Goal: Find specific page/section: Find specific page/section

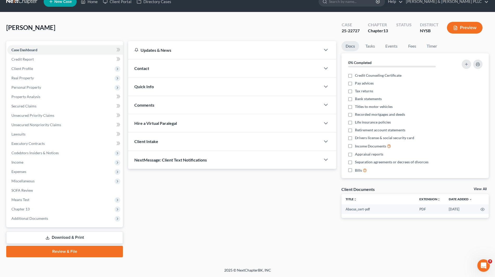
scroll to position [9, 0]
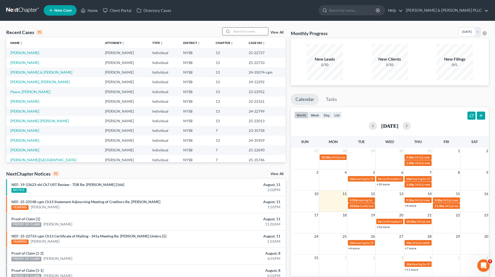
click at [259, 29] on input "search" at bounding box center [250, 32] width 36 height 8
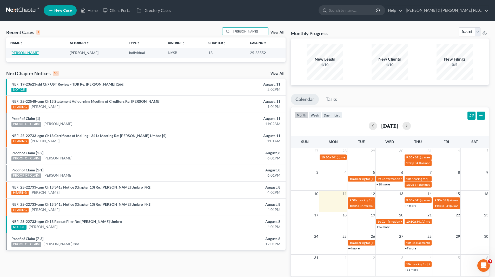
type input "[PERSON_NAME]"
click at [32, 53] on link "[PERSON_NAME]" at bounding box center [24, 52] width 29 height 4
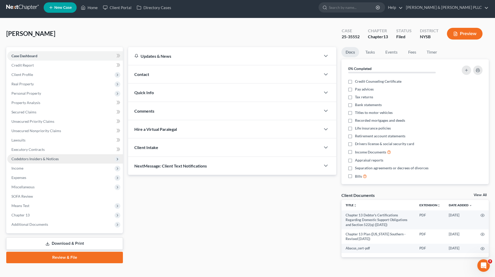
scroll to position [11, 0]
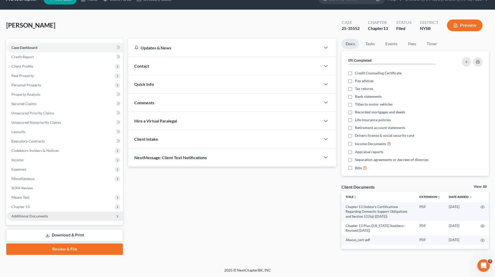
click at [40, 216] on span "Additional Documents" at bounding box center [29, 216] width 37 height 4
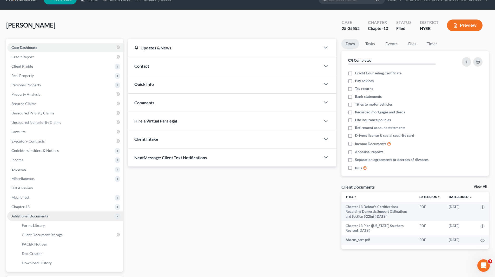
scroll to position [56, 0]
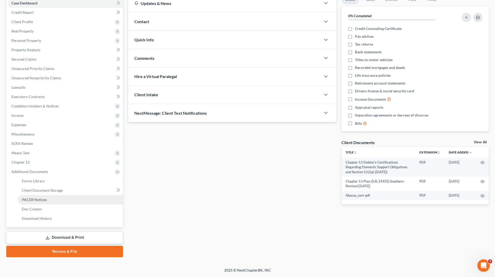
click at [42, 201] on span "PACER Notices" at bounding box center [34, 199] width 25 height 4
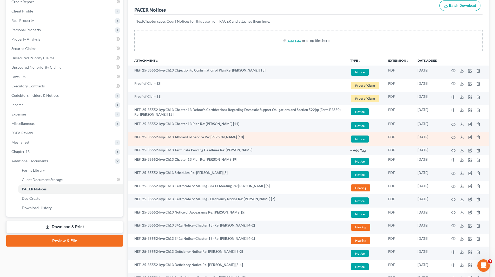
scroll to position [78, 0]
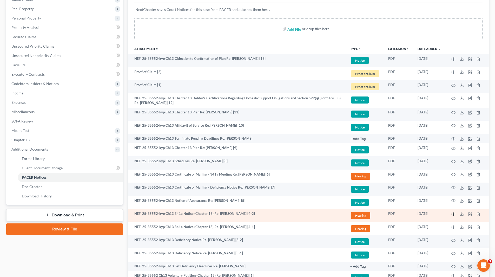
click at [453, 212] on icon "button" at bounding box center [454, 214] width 4 height 4
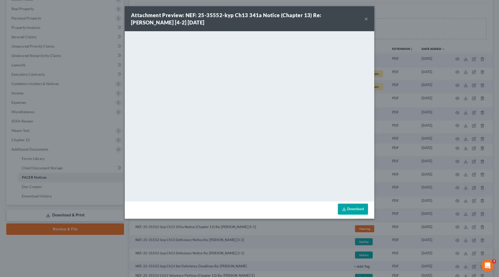
click at [368, 17] on button "×" at bounding box center [367, 19] width 4 height 6
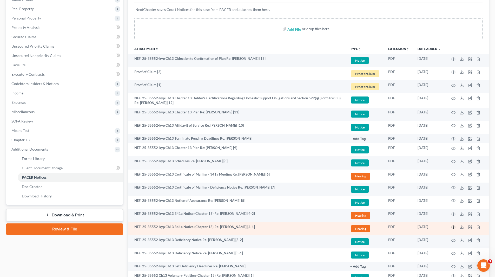
click at [456, 227] on icon "button" at bounding box center [454, 227] width 4 height 3
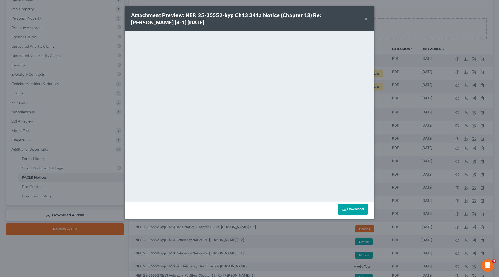
drag, startPoint x: 366, startPoint y: 18, endPoint x: 329, endPoint y: 35, distance: 40.7
click at [366, 18] on button "×" at bounding box center [367, 19] width 4 height 6
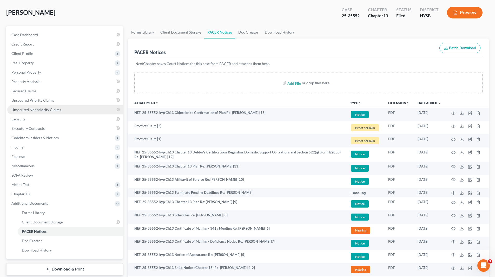
scroll to position [0, 0]
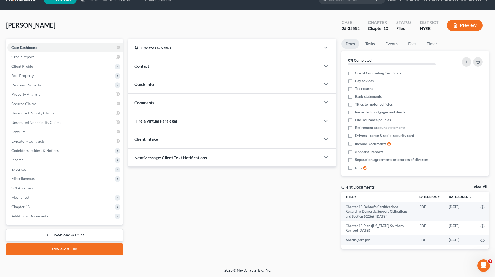
scroll to position [11, 0]
click at [34, 215] on span "Additional Documents" at bounding box center [29, 216] width 37 height 4
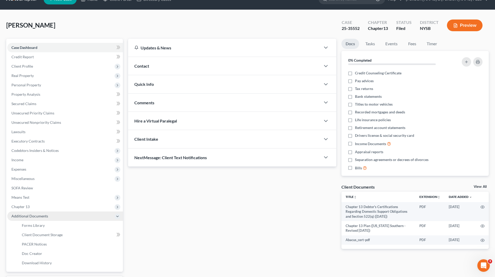
scroll to position [56, 0]
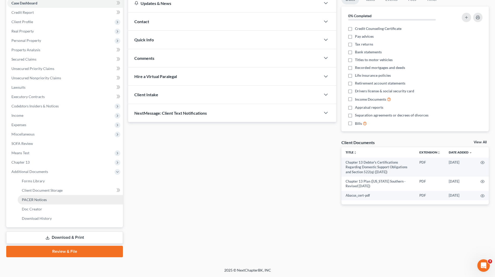
click at [41, 200] on span "PACER Notices" at bounding box center [34, 199] width 25 height 4
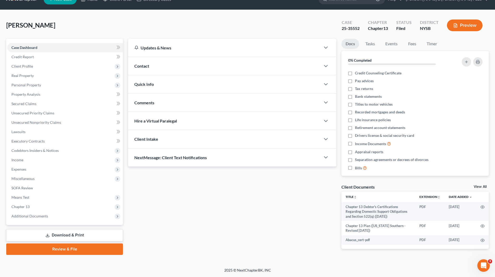
scroll to position [11, 0]
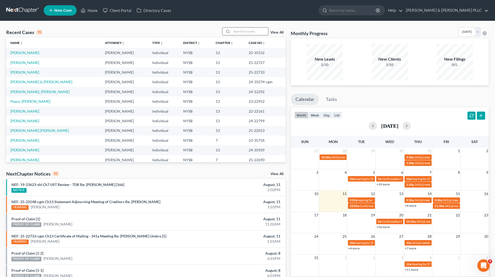
click at [259, 30] on input "search" at bounding box center [250, 32] width 36 height 8
click at [30, 62] on link "[PERSON_NAME]" at bounding box center [24, 62] width 29 height 4
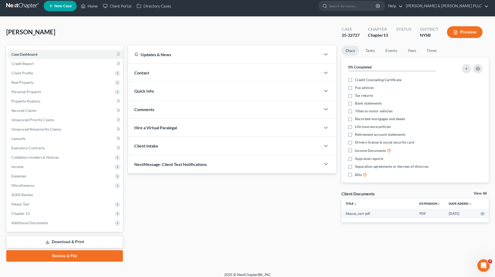
scroll to position [9, 0]
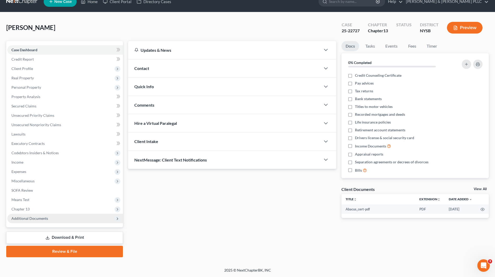
click at [30, 221] on span "Additional Documents" at bounding box center [65, 218] width 116 height 9
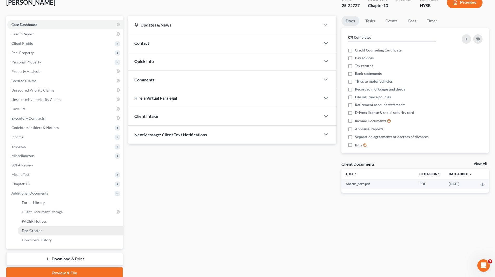
scroll to position [56, 0]
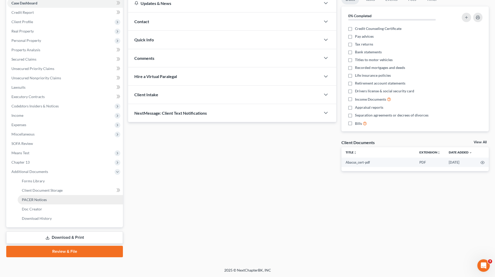
click at [35, 201] on span "PACER Notices" at bounding box center [34, 199] width 25 height 4
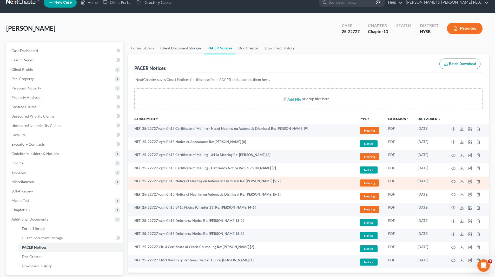
scroll to position [56, 0]
